Goal: Information Seeking & Learning: Learn about a topic

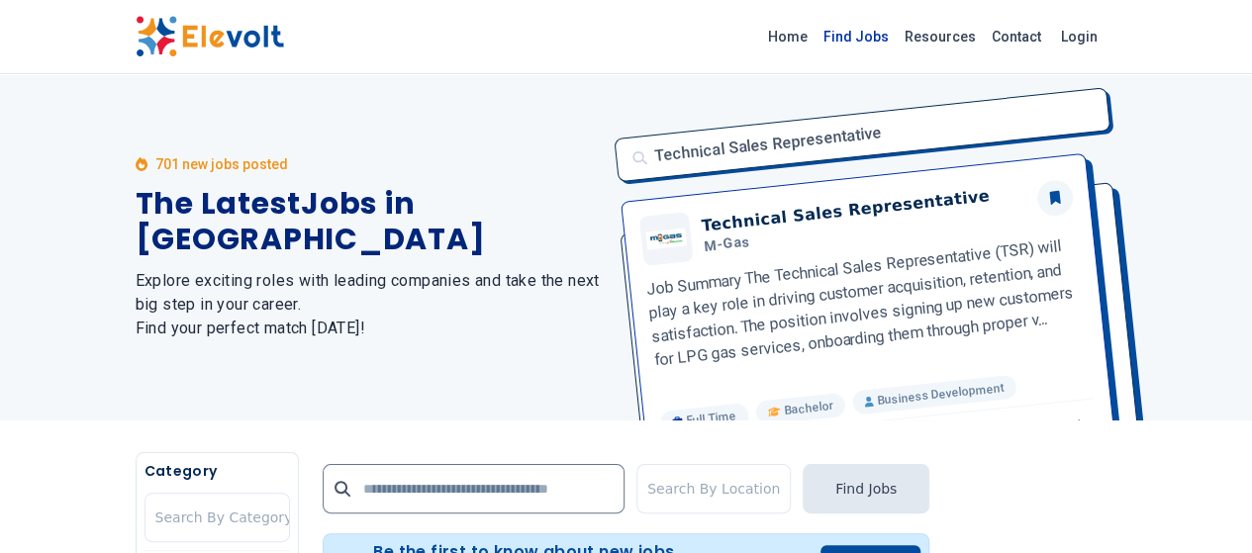
click at [897, 41] on link "Find Jobs" at bounding box center [856, 37] width 81 height 32
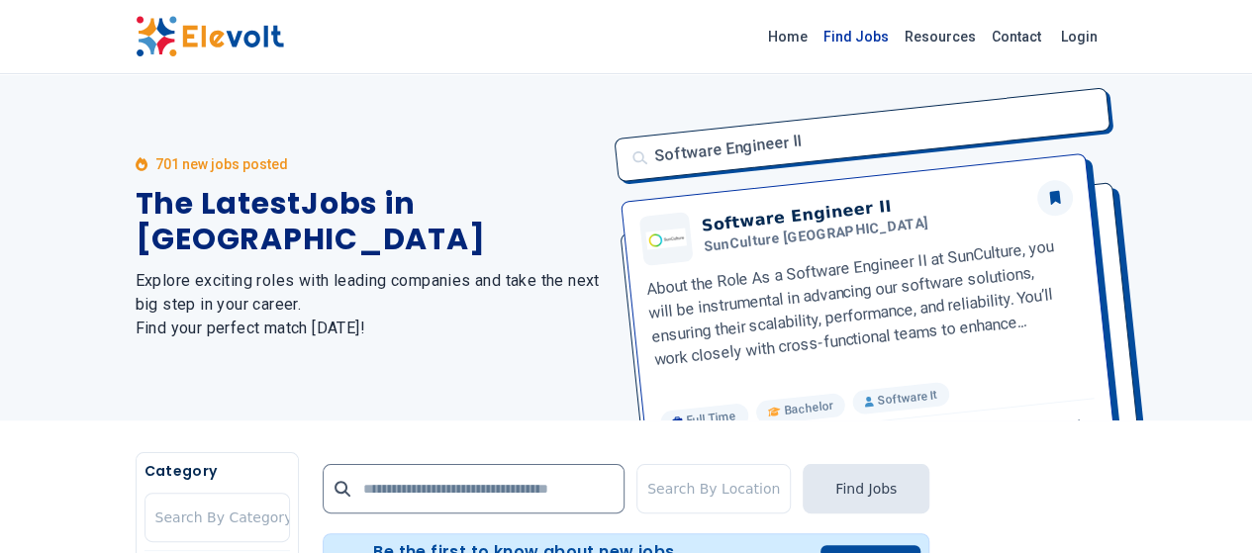
click at [897, 44] on link "Find Jobs" at bounding box center [856, 37] width 81 height 32
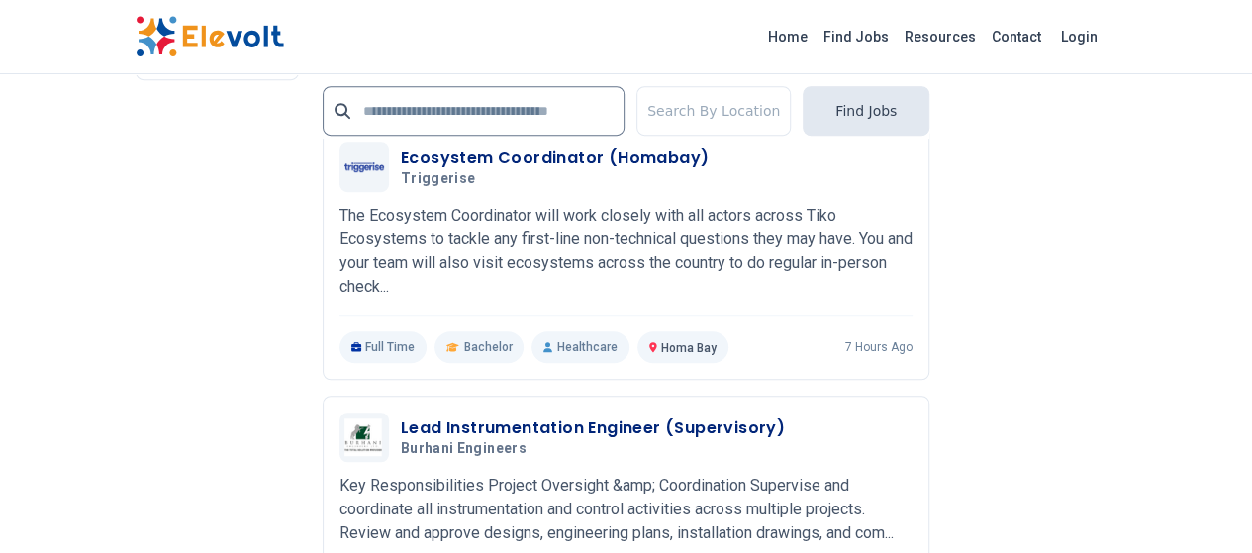
scroll to position [4601, 0]
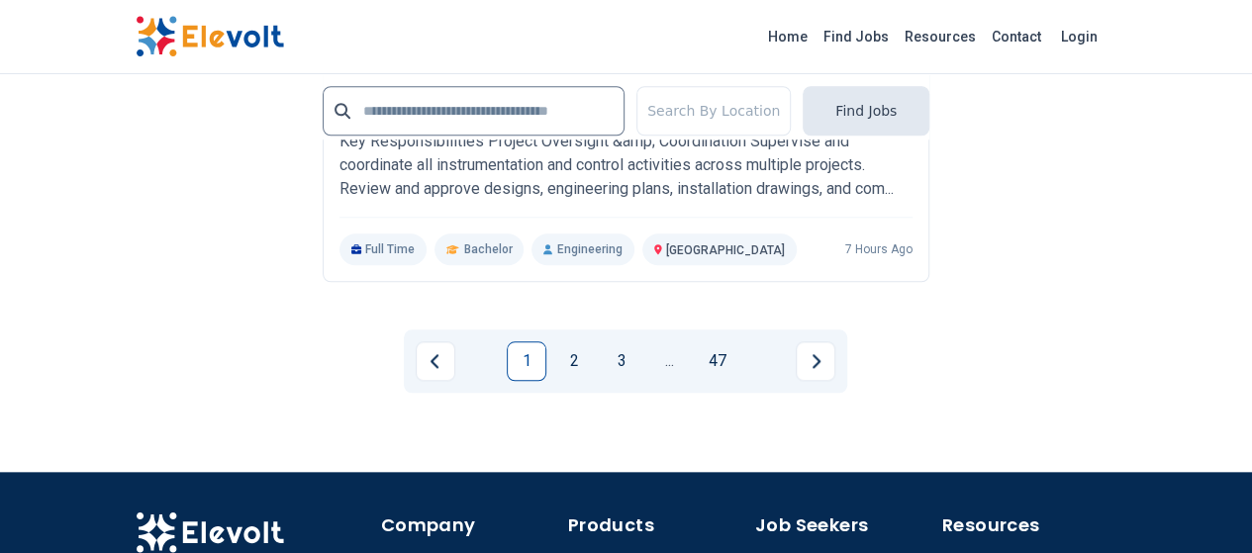
click at [526, 342] on link "1" at bounding box center [527, 362] width 40 height 40
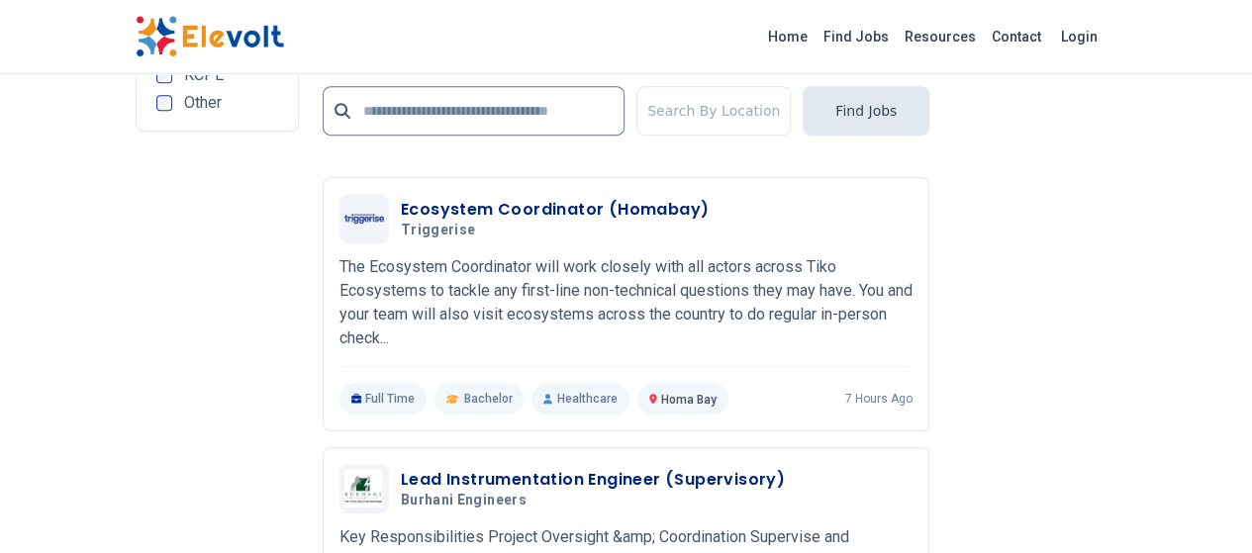
scroll to position [4502, 0]
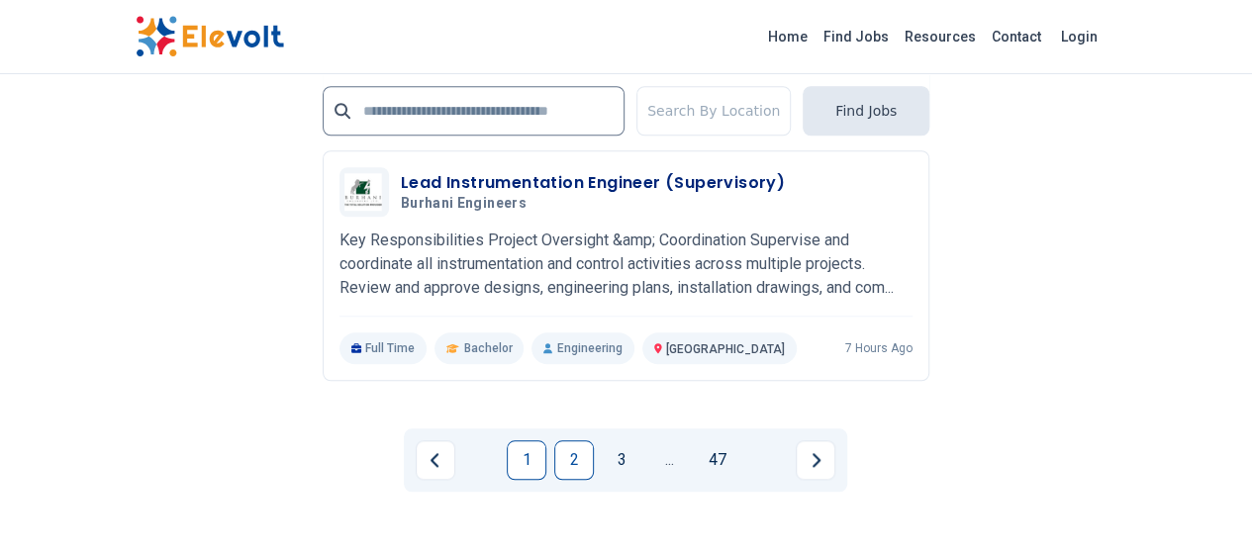
click at [582, 441] on link "2" at bounding box center [574, 461] width 40 height 40
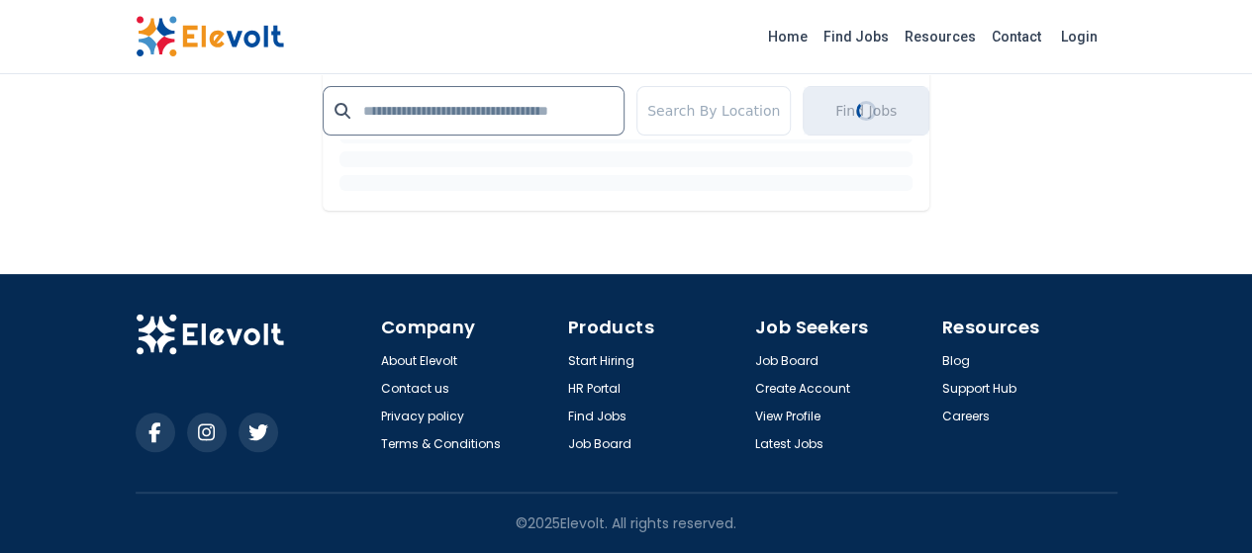
scroll to position [0, 0]
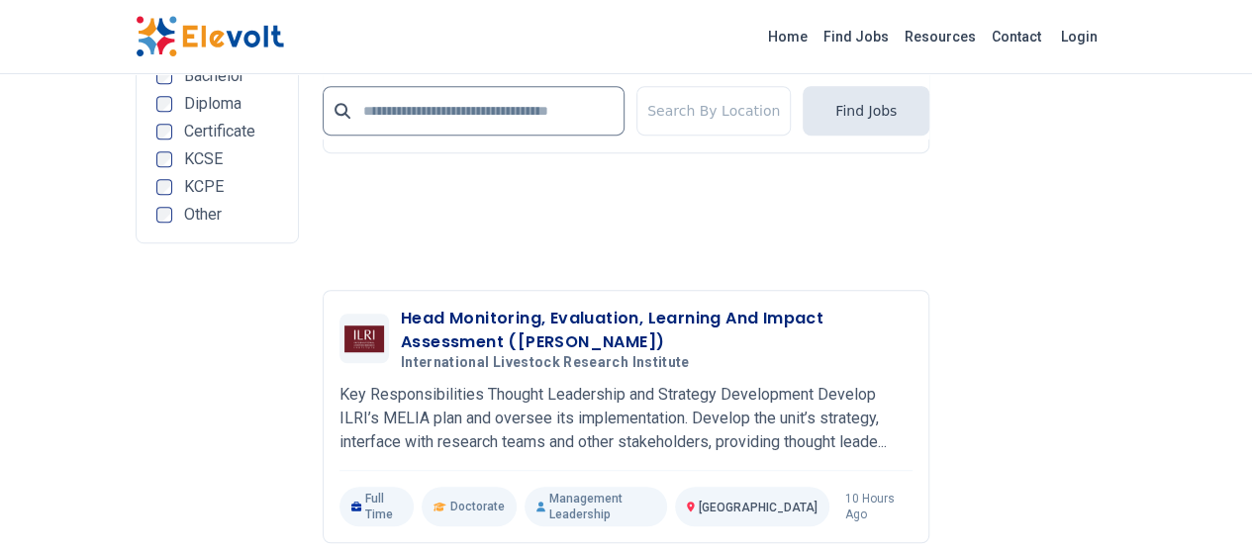
scroll to position [4653, 0]
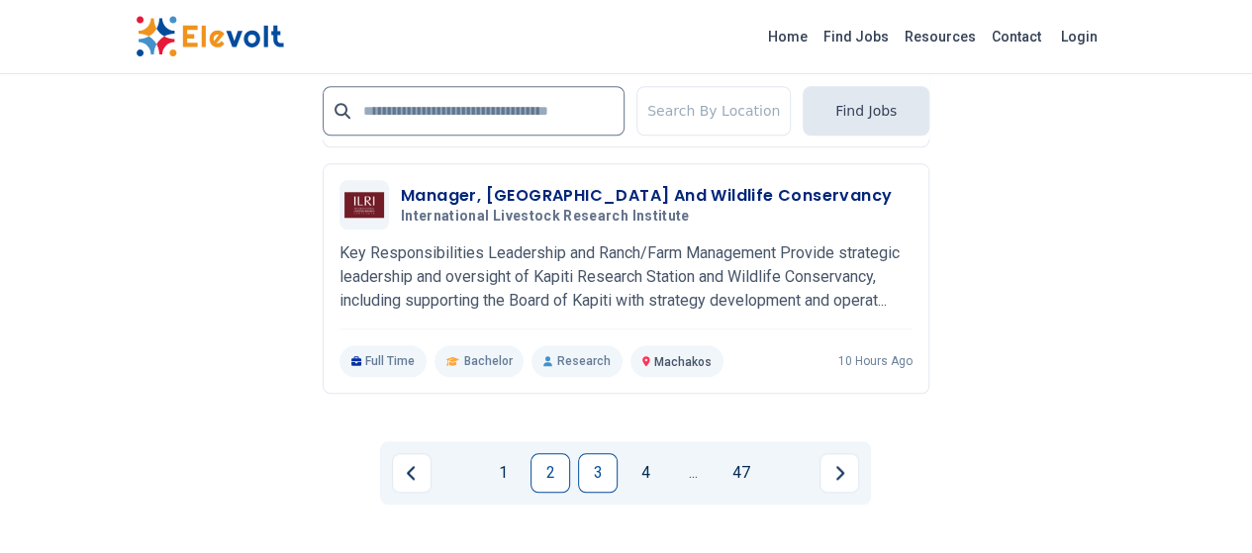
click at [590, 453] on link "3" at bounding box center [598, 473] width 40 height 40
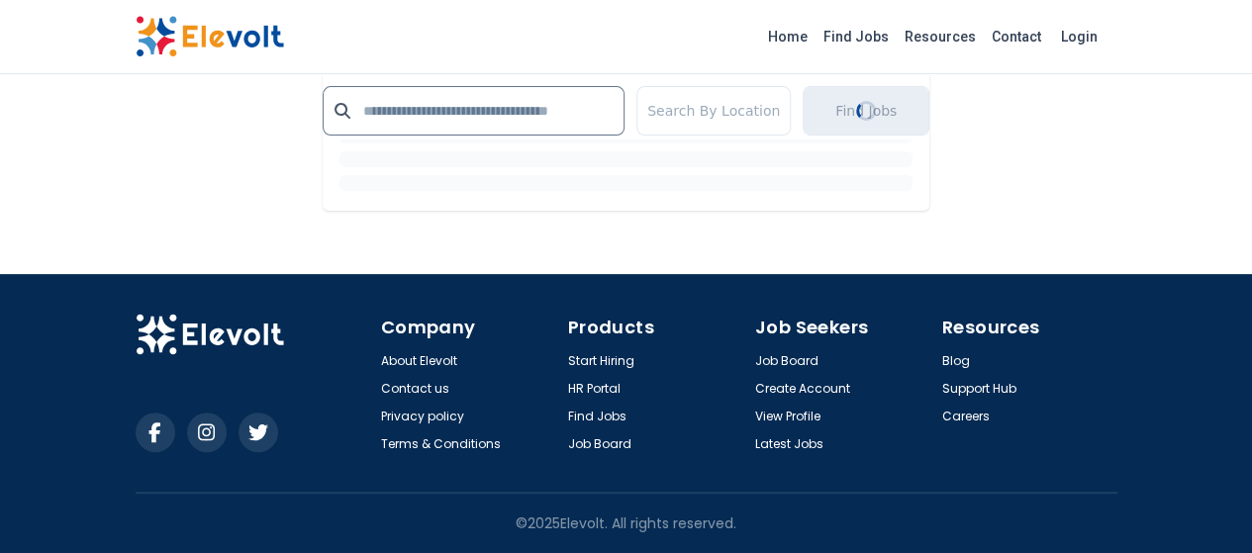
scroll to position [0, 0]
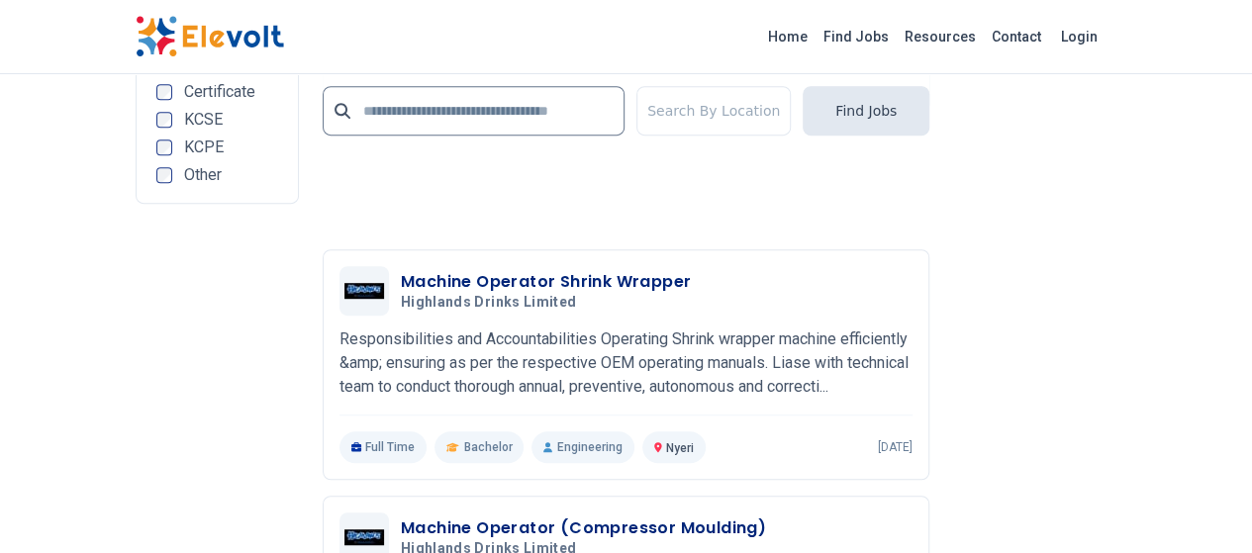
scroll to position [4455, 0]
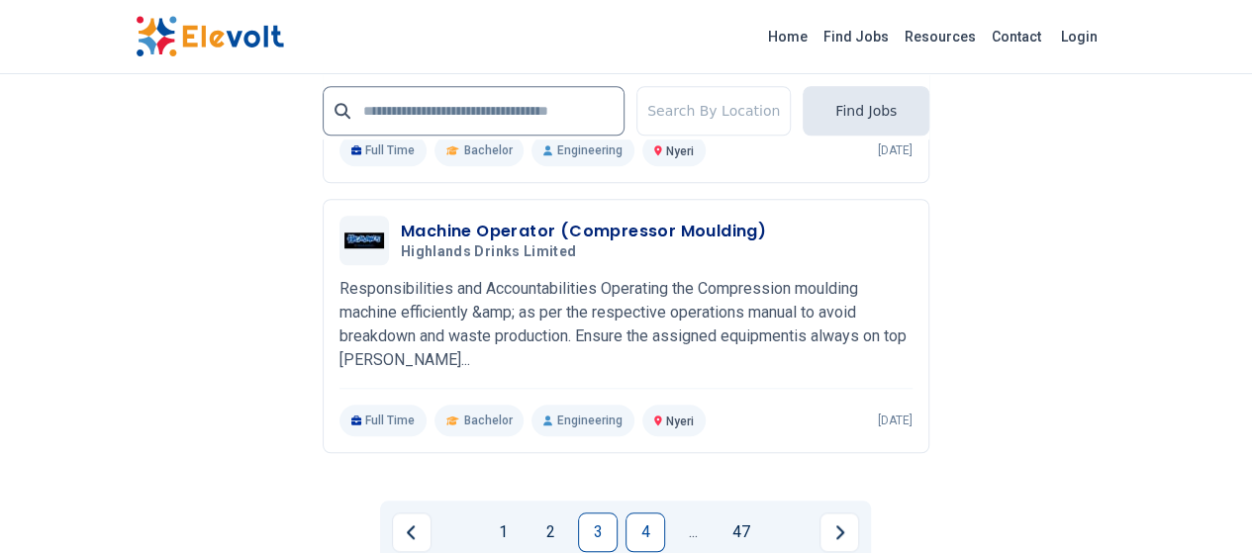
click at [634, 513] on link "4" at bounding box center [646, 533] width 40 height 40
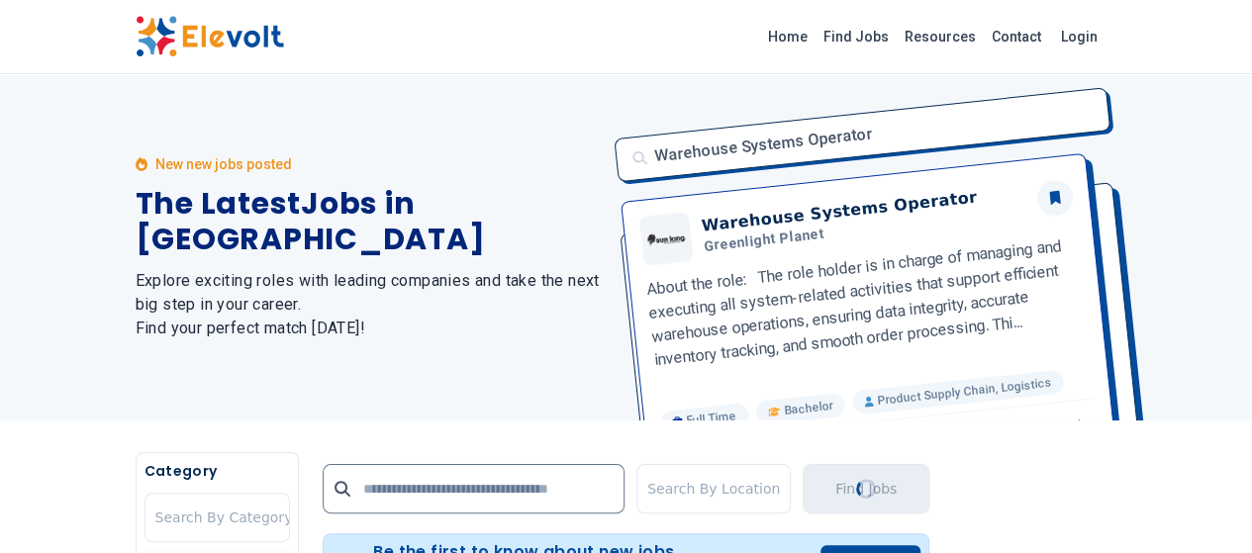
scroll to position [297, 0]
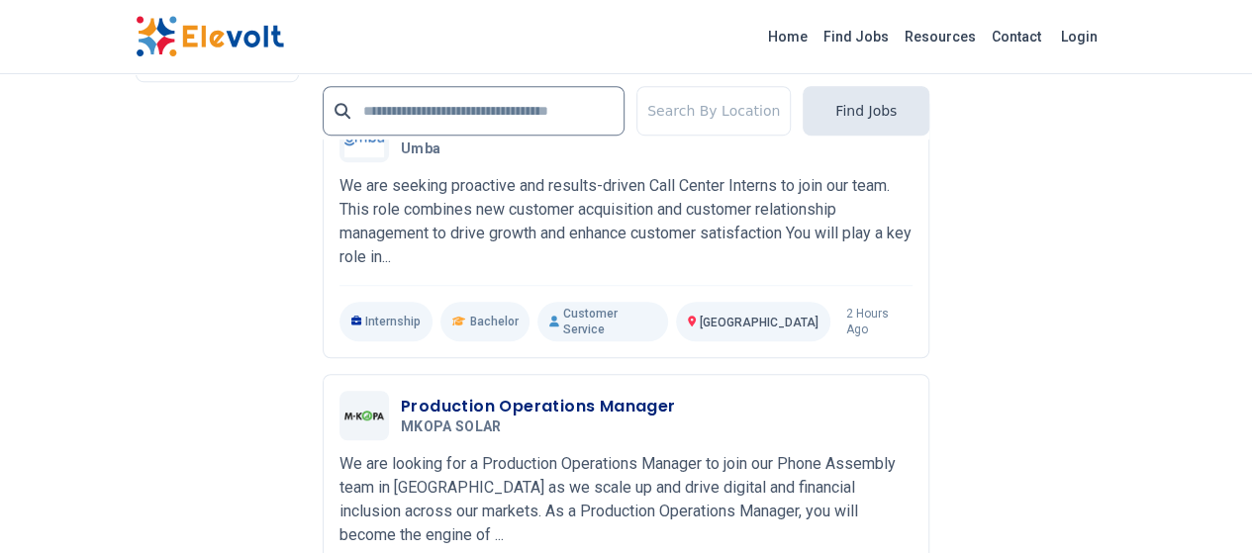
scroll to position [4455, 0]
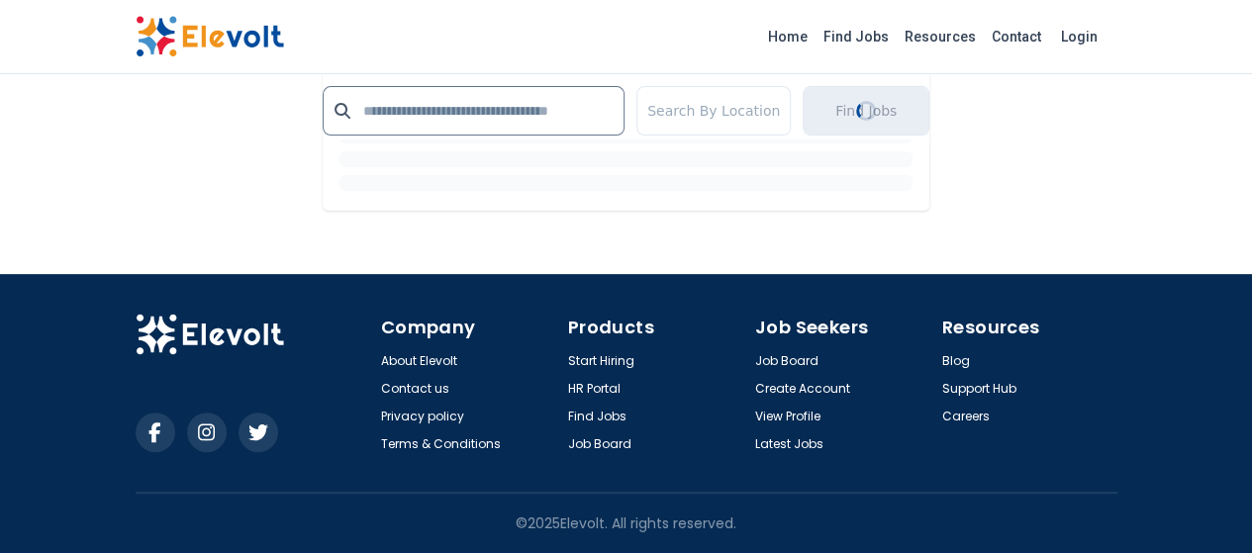
scroll to position [0, 0]
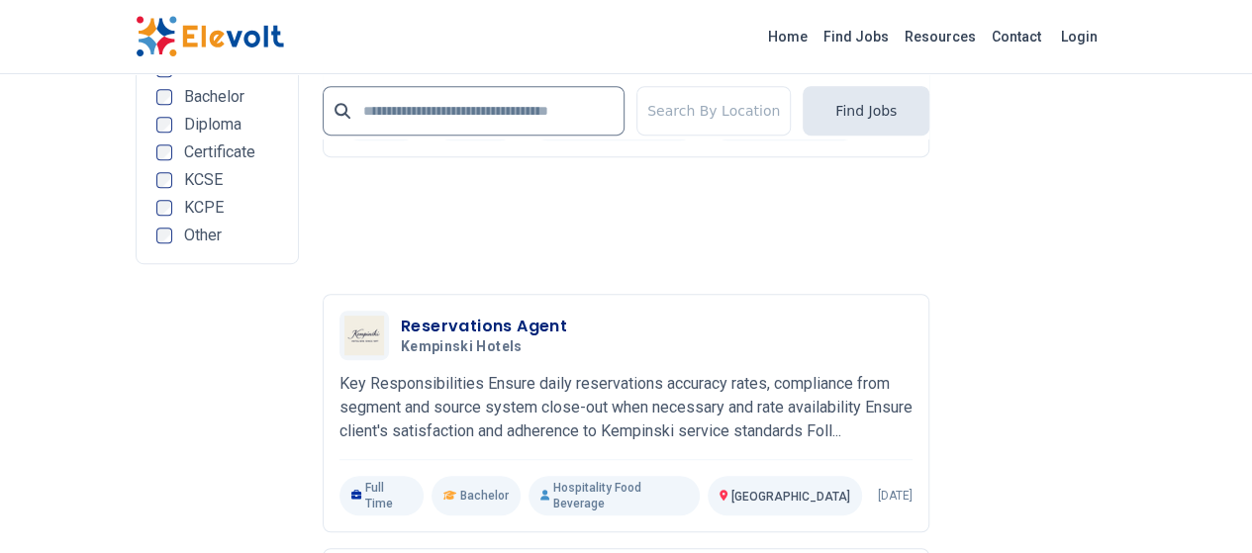
scroll to position [4455, 0]
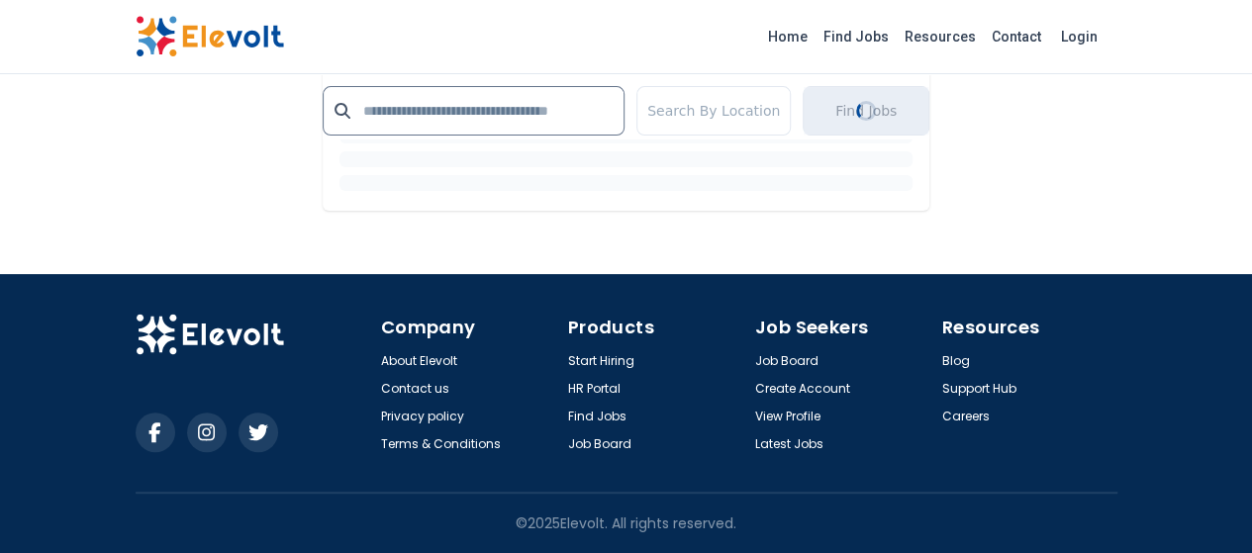
scroll to position [0, 0]
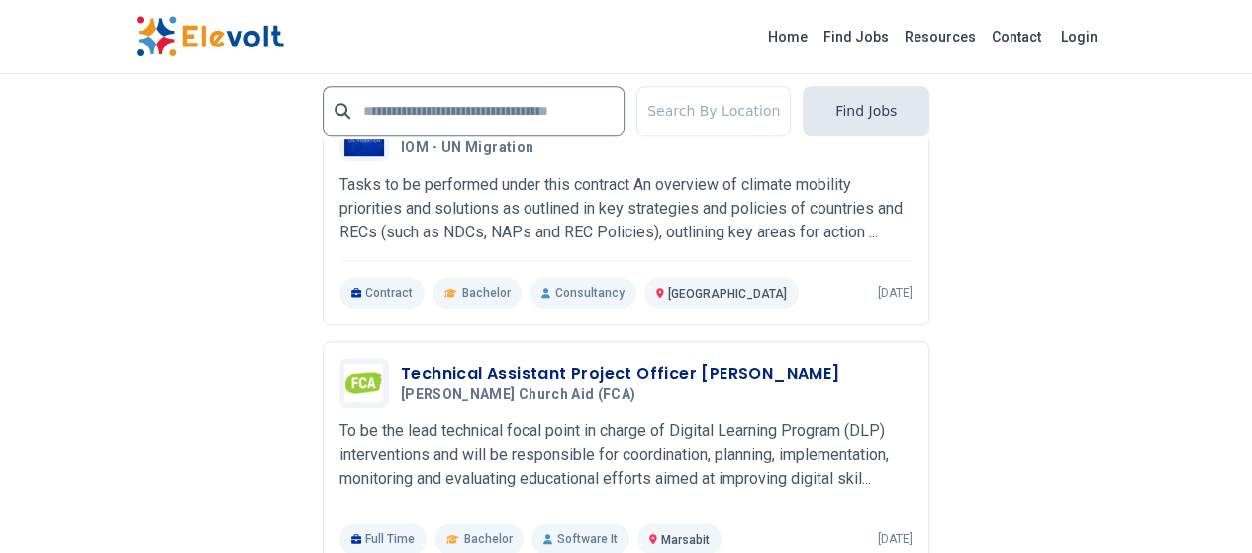
scroll to position [4455, 0]
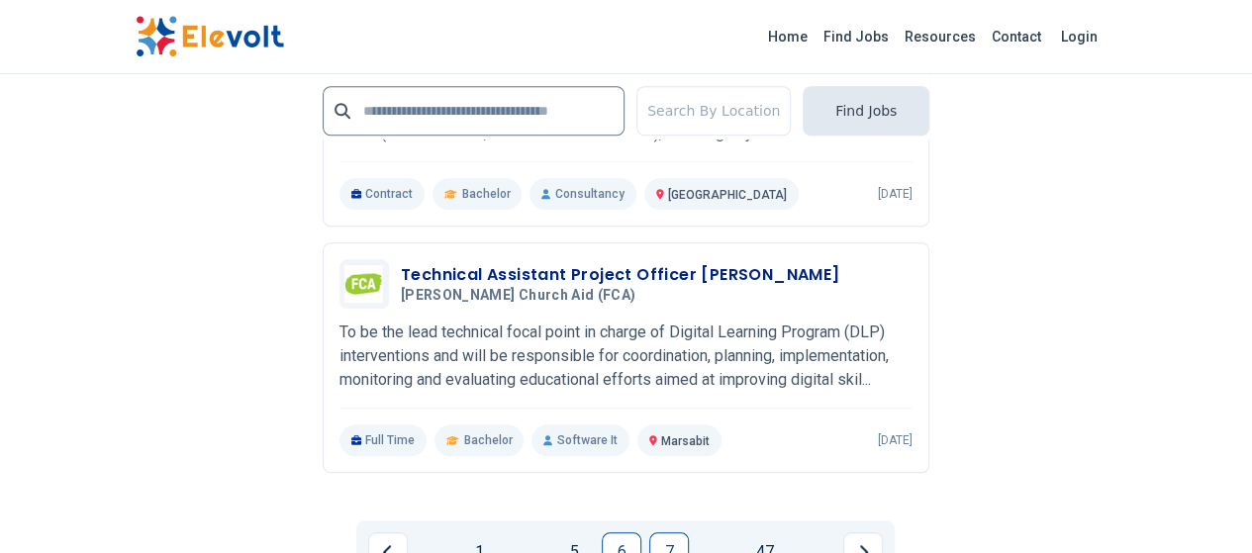
click at [662, 533] on link "7" at bounding box center [669, 553] width 40 height 40
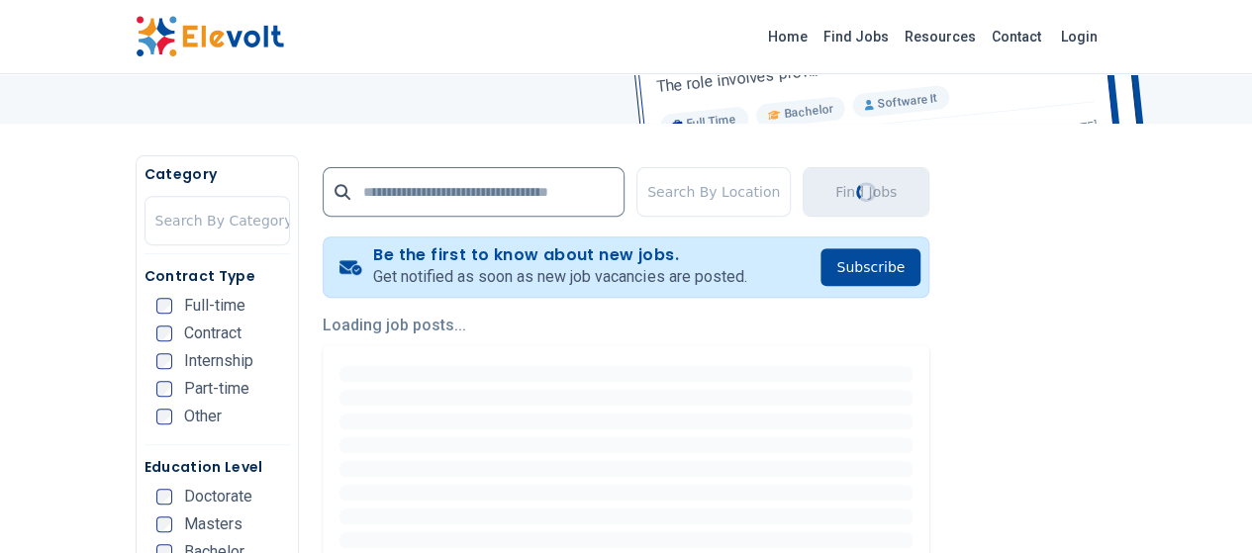
scroll to position [396, 0]
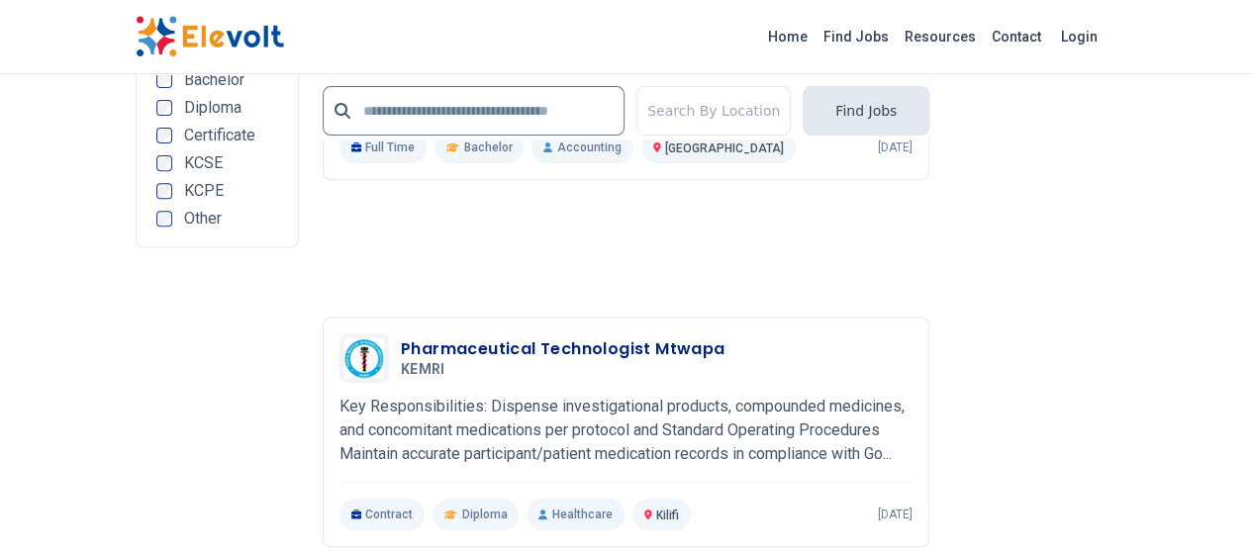
scroll to position [4554, 0]
